Goal: Information Seeking & Learning: Learn about a topic

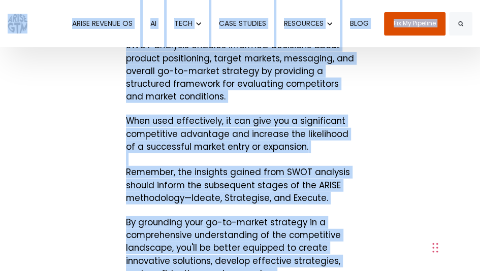
scroll to position [3758, 0]
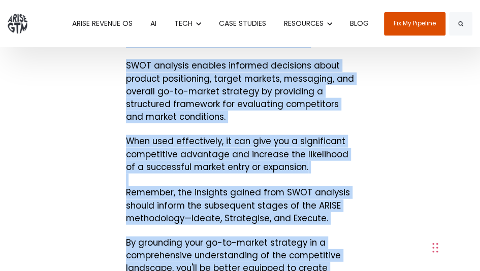
drag, startPoint x: 186, startPoint y: 210, endPoint x: 117, endPoint y: 74, distance: 152.9
copy span "LORE ipsumdol si am consecteturad elit se doe TEMPO INC Utlaboreetd Magnaali en…"
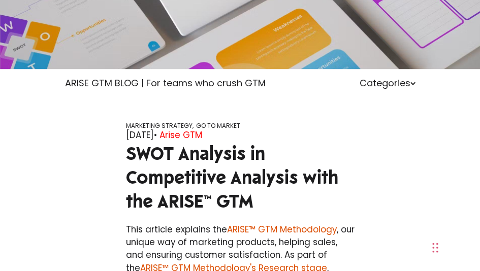
scroll to position [203, 0]
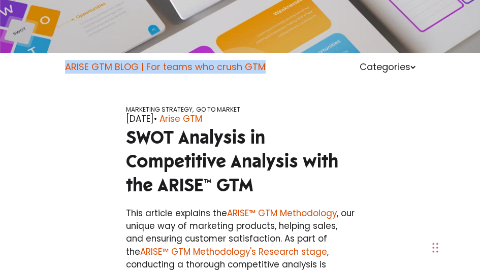
drag, startPoint x: 267, startPoint y: 66, endPoint x: 65, endPoint y: 69, distance: 202.2
click at [65, 69] on div "ARISE GTM BLOG | For teams who crush GTM Categories" at bounding box center [240, 67] width 366 height 14
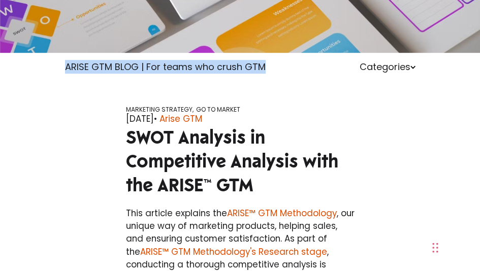
copy link "ARISE GTM BLOG | For teams who crush GTM"
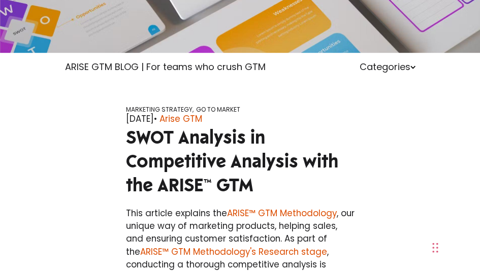
drag, startPoint x: 68, startPoint y: 126, endPoint x: 76, endPoint y: 120, distance: 9.5
click at [68, 125] on div "MARKETING STRATEGY, GO TO MARKET [DATE] • Arise GTM SWOT Analysis in Competitiv…" at bounding box center [240, 157] width 366 height 102
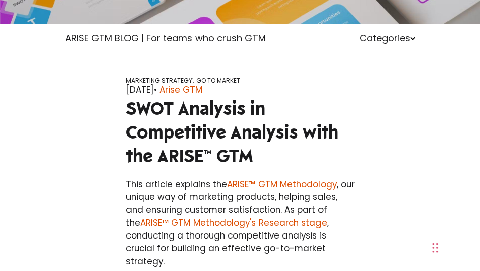
scroll to position [254, 0]
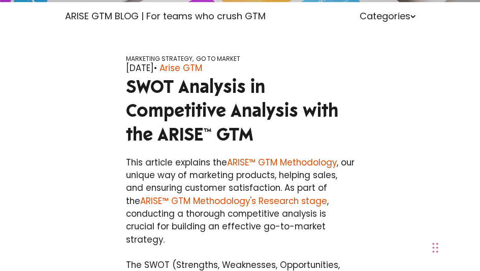
drag, startPoint x: 271, startPoint y: 144, endPoint x: 153, endPoint y: 124, distance: 119.4
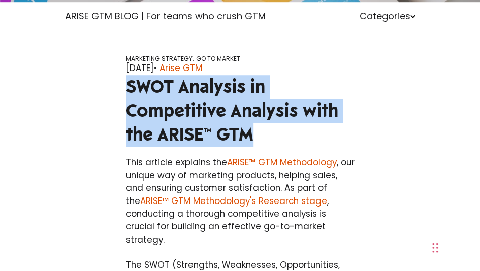
drag, startPoint x: 252, startPoint y: 136, endPoint x: 125, endPoint y: 90, distance: 134.4
click at [125, 90] on div "MARKETING STRATEGY, GO TO MARKET [DATE] • Arise GTM SWOT Analysis in Competitiv…" at bounding box center [240, 106] width 244 height 102
copy span "SWOT Analysis in Competitive Analysis with the ARISE™ GTM"
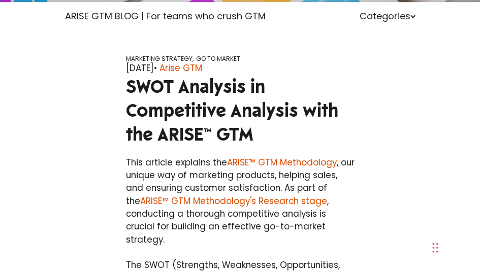
drag, startPoint x: 120, startPoint y: 32, endPoint x: 169, endPoint y: 45, distance: 50.5
click at [120, 32] on div "MARKETING STRATEGY, GO TO MARKET [DATE] • Arise GTM SWOT Analysis in Competitiv…" at bounding box center [240, 92] width 480 height 127
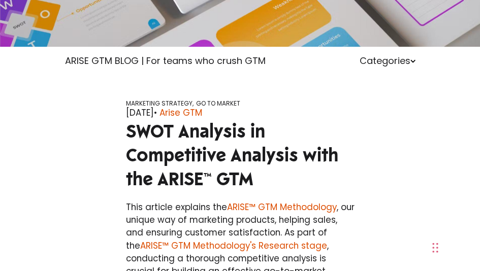
scroll to position [152, 0]
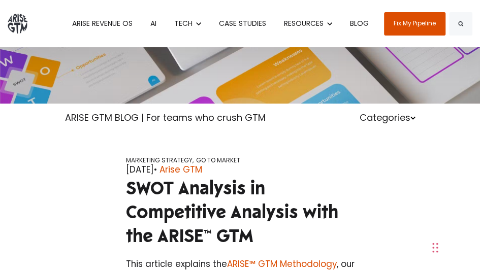
drag, startPoint x: 74, startPoint y: 194, endPoint x: 78, endPoint y: 183, distance: 11.1
click at [74, 194] on div "MARKETING STRATEGY, GO TO MARKET [DATE] • Arise GTM SWOT Analysis in Competitiv…" at bounding box center [240, 207] width 366 height 102
